Goal: Information Seeking & Learning: Learn about a topic

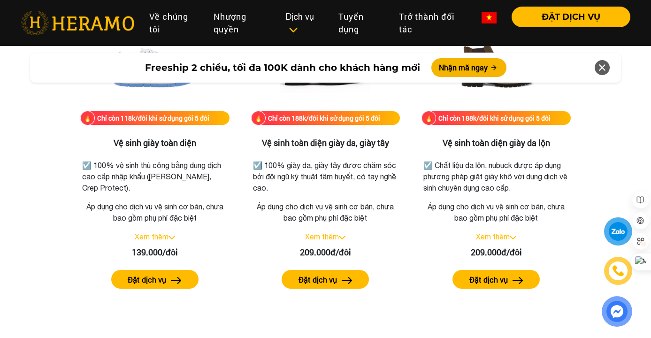
scroll to position [1350, 0]
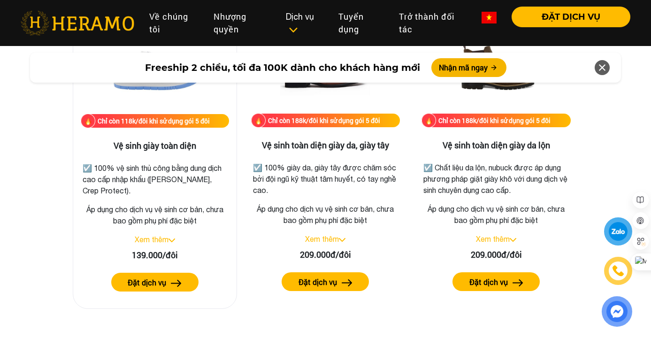
click at [172, 241] on img at bounding box center [171, 240] width 7 height 4
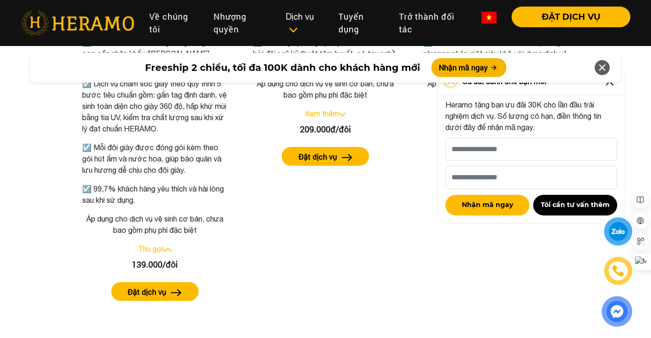
scroll to position [1422, 0]
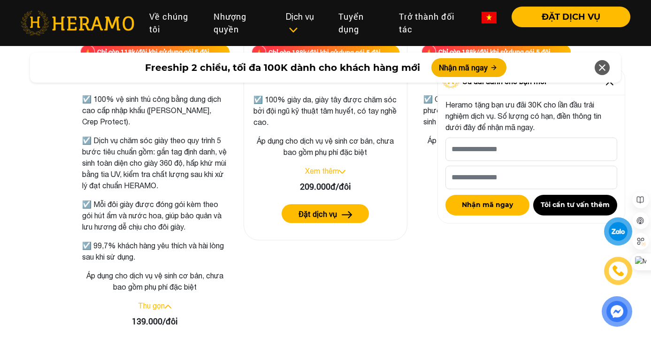
click at [331, 172] on link "Xem thêm" at bounding box center [322, 171] width 34 height 8
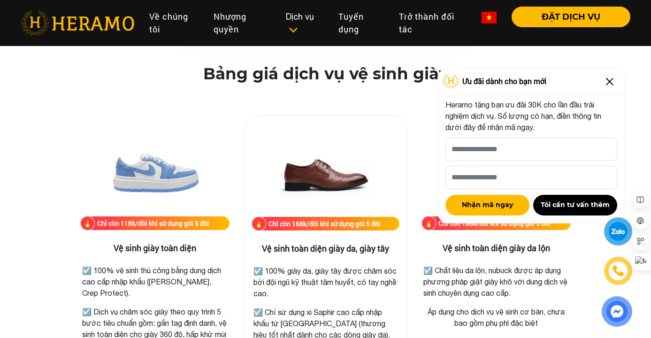
scroll to position [1220, 0]
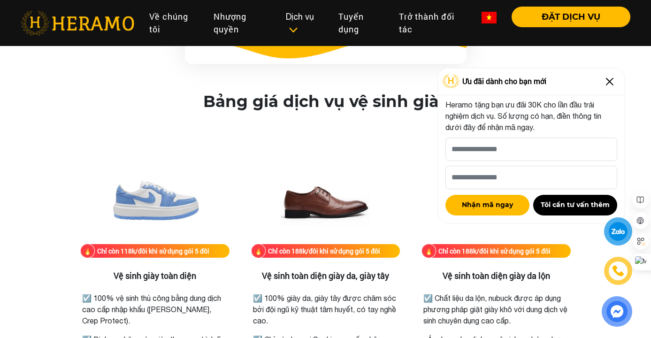
click at [607, 80] on img at bounding box center [609, 81] width 15 height 15
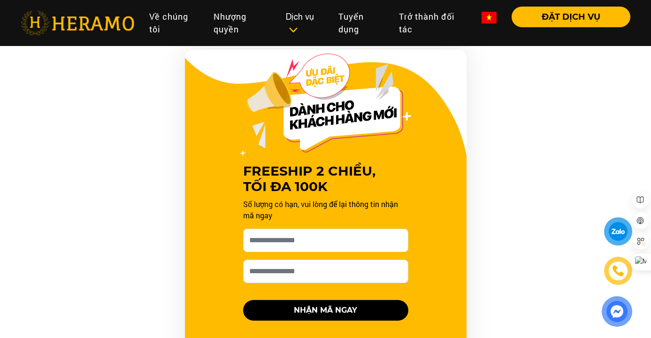
scroll to position [891, 0]
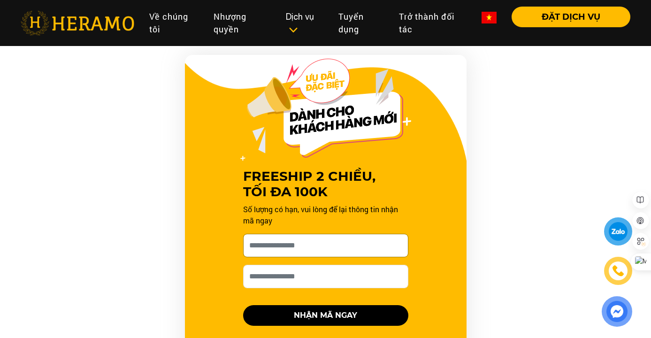
click at [312, 245] on input "[PERSON_NAME] xin tên của bạn nhé *" at bounding box center [325, 245] width 165 height 23
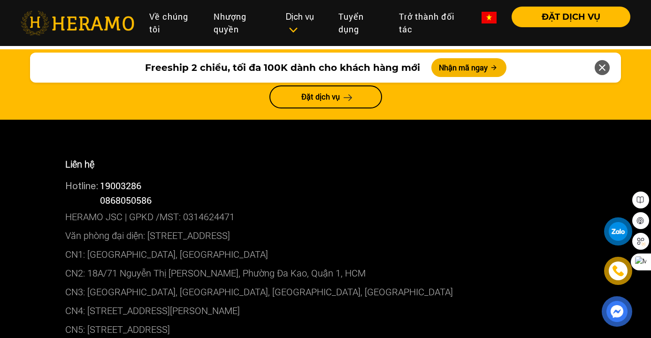
scroll to position [5322, 0]
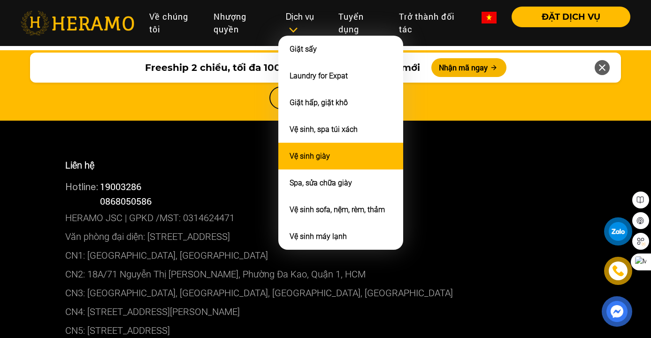
click at [318, 148] on li "Vệ sinh giày" at bounding box center [340, 156] width 125 height 27
click at [315, 152] on link "Vệ sinh giày" at bounding box center [309, 156] width 40 height 9
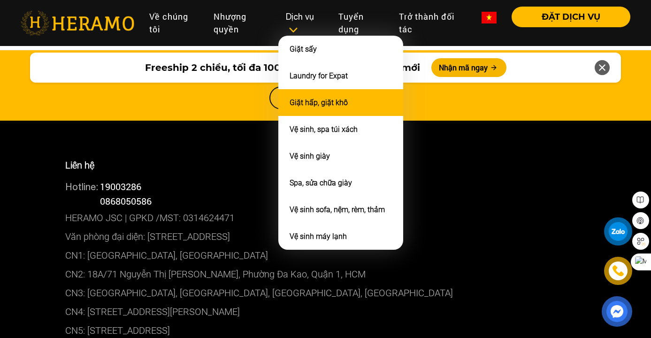
click at [329, 106] on li "Giặt hấp, giặt khô" at bounding box center [340, 102] width 125 height 27
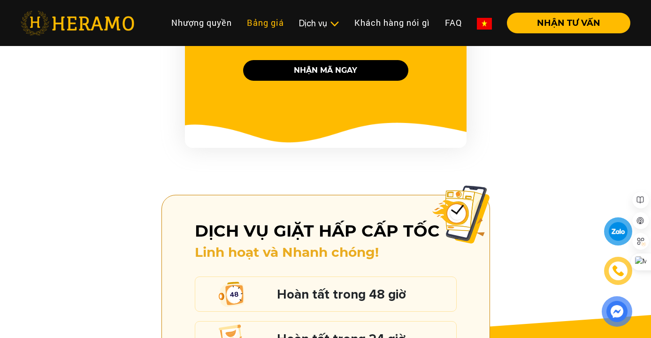
scroll to position [1097, 0]
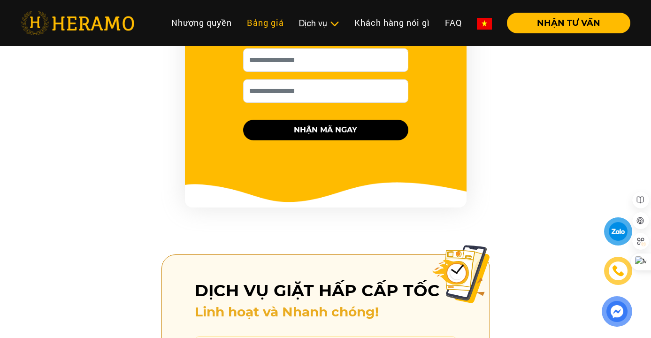
click at [277, 22] on link "Bảng giá" at bounding box center [265, 23] width 52 height 20
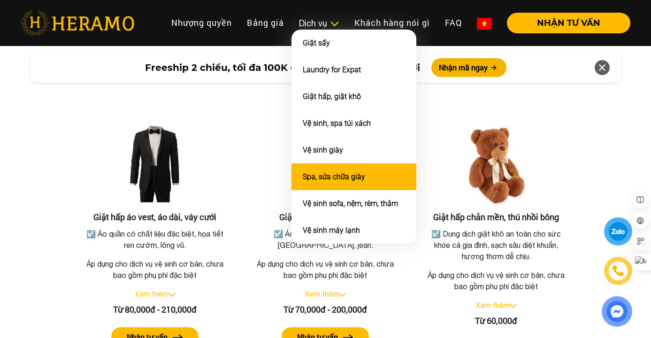
click at [328, 182] on li "Spa, sửa chữa giày" at bounding box center [353, 176] width 125 height 27
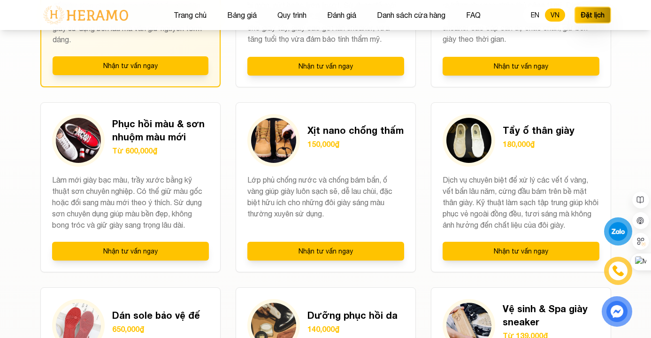
scroll to position [855, 0]
